Goal: Check status: Check status

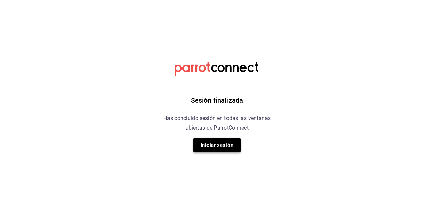
click at [227, 144] on button "Iniciar sesión" at bounding box center [217, 145] width 48 height 14
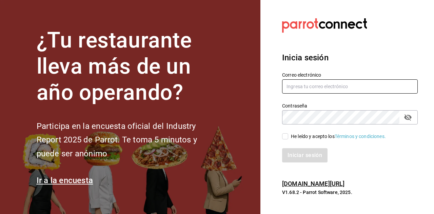
type input "[EMAIL_ADDRESS][DOMAIN_NAME]"
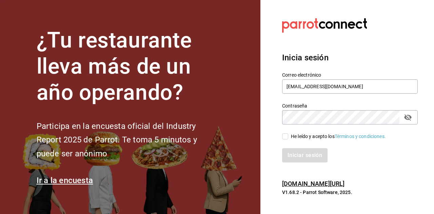
click at [286, 139] on input "He leído y acepto los Términos y condiciones." at bounding box center [285, 136] width 6 height 6
checkbox input "true"
click at [298, 158] on button "Iniciar sesión" at bounding box center [305, 155] width 46 height 14
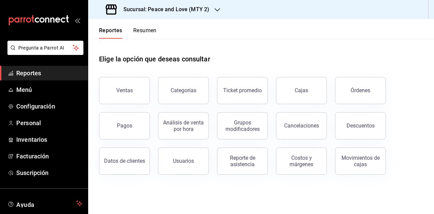
click at [126, 93] on button "Ventas" at bounding box center [124, 90] width 51 height 27
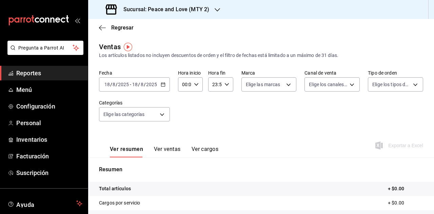
click at [130, 86] on div "2025-08-18 18 / 8 / 2025 - 2025-08-18 18 / 8 / 2025" at bounding box center [131, 84] width 55 height 5
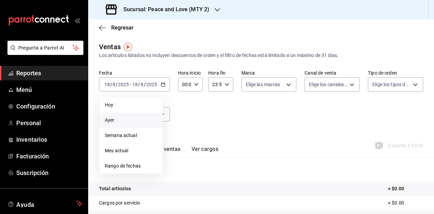
click at [108, 122] on span "Ayer" at bounding box center [131, 120] width 53 height 7
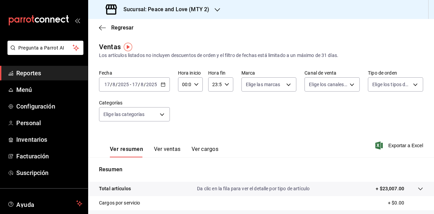
click at [219, 6] on div at bounding box center [217, 9] width 5 height 7
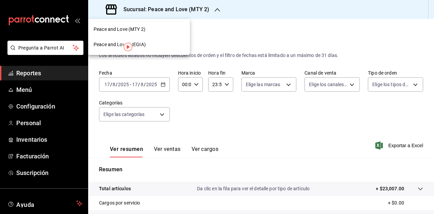
click at [164, 46] on div "Peace and Love (REGIA)" at bounding box center [139, 44] width 91 height 7
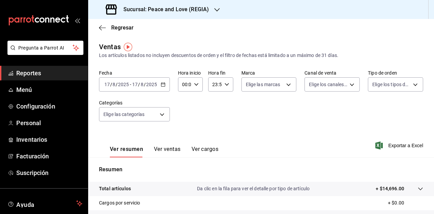
click at [160, 151] on button "Ver ventas" at bounding box center [167, 152] width 27 height 12
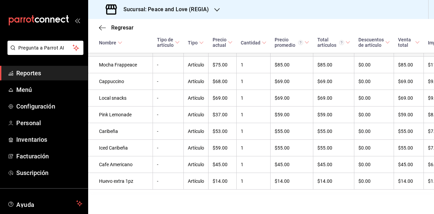
scroll to position [1007, 0]
click at [114, 30] on span "Regresar" at bounding box center [122, 27] width 22 height 6
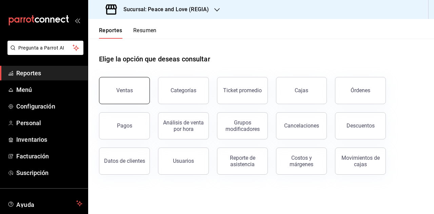
click at [108, 90] on button "Ventas" at bounding box center [124, 90] width 51 height 27
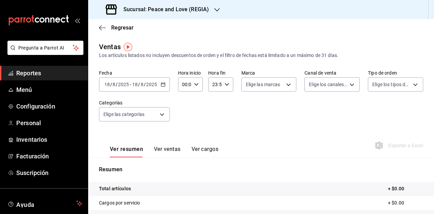
click at [160, 87] on div "2025-08-18 18 / 8 / 2025 - 2025-08-18 18 / 8 / 2025" at bounding box center [134, 84] width 71 height 14
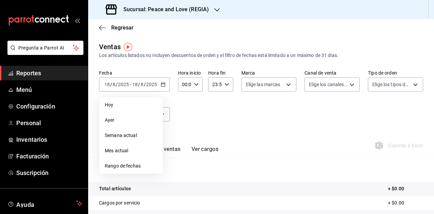
click at [123, 152] on span "Mes actual" at bounding box center [131, 150] width 53 height 7
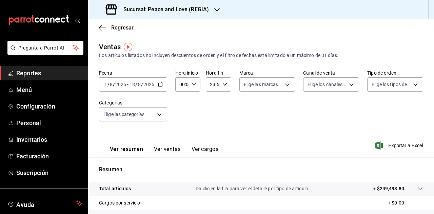
click at [219, 13] on div "Sucursal: Peace and Love (REGIA)" at bounding box center [158, 9] width 129 height 19
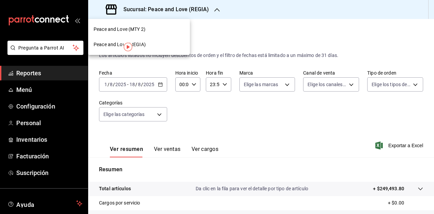
click at [159, 30] on div "Peace and Love (MTY 2)" at bounding box center [139, 29] width 91 height 7
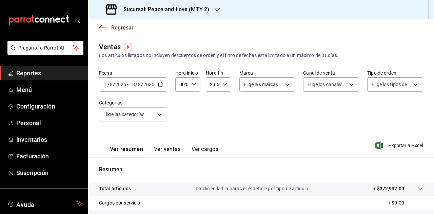
click at [120, 28] on span "Regresar" at bounding box center [122, 27] width 22 height 6
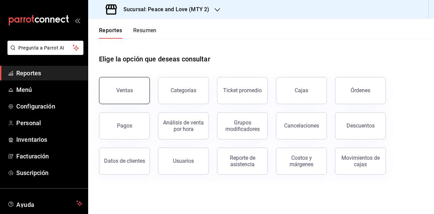
click at [122, 97] on button "Ventas" at bounding box center [124, 90] width 51 height 27
